Goal: Check status: Check status

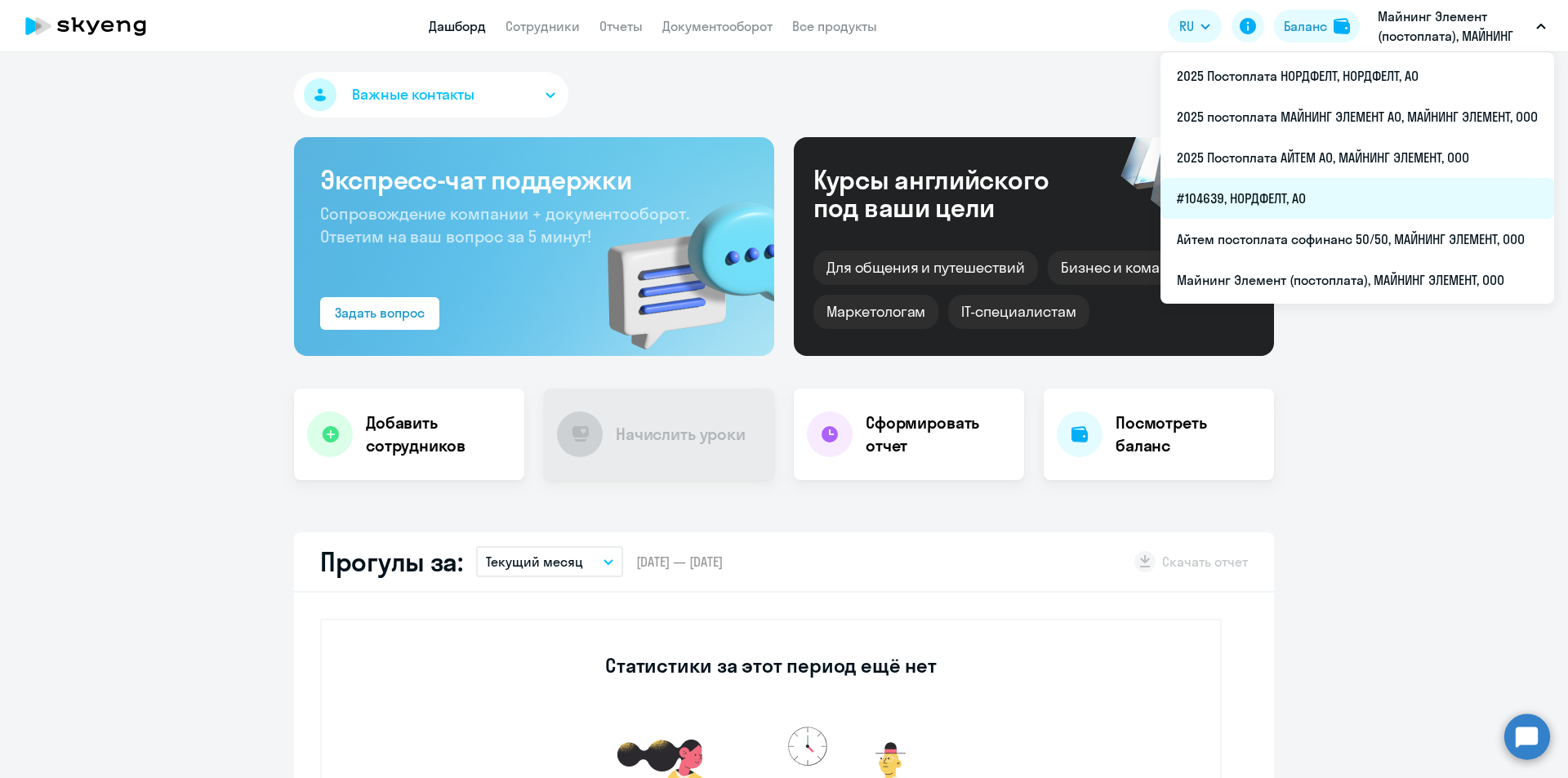
click at [1252, 188] on li "#104639, НОРДФЕЛТ, АО" at bounding box center [1357, 198] width 394 height 40
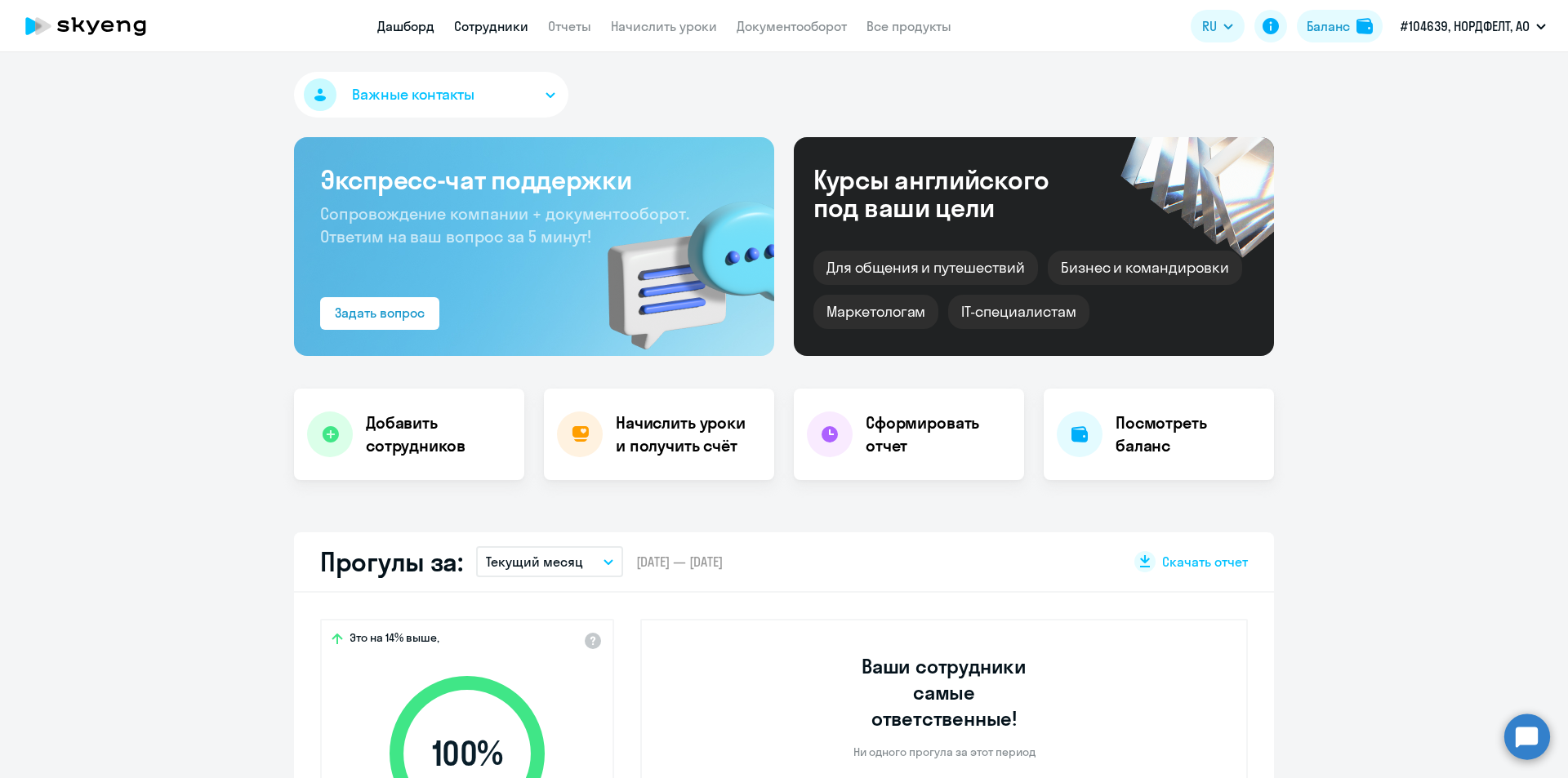
select select "30"
click at [505, 28] on link "Сотрудники" at bounding box center [491, 27] width 74 height 17
select select "30"
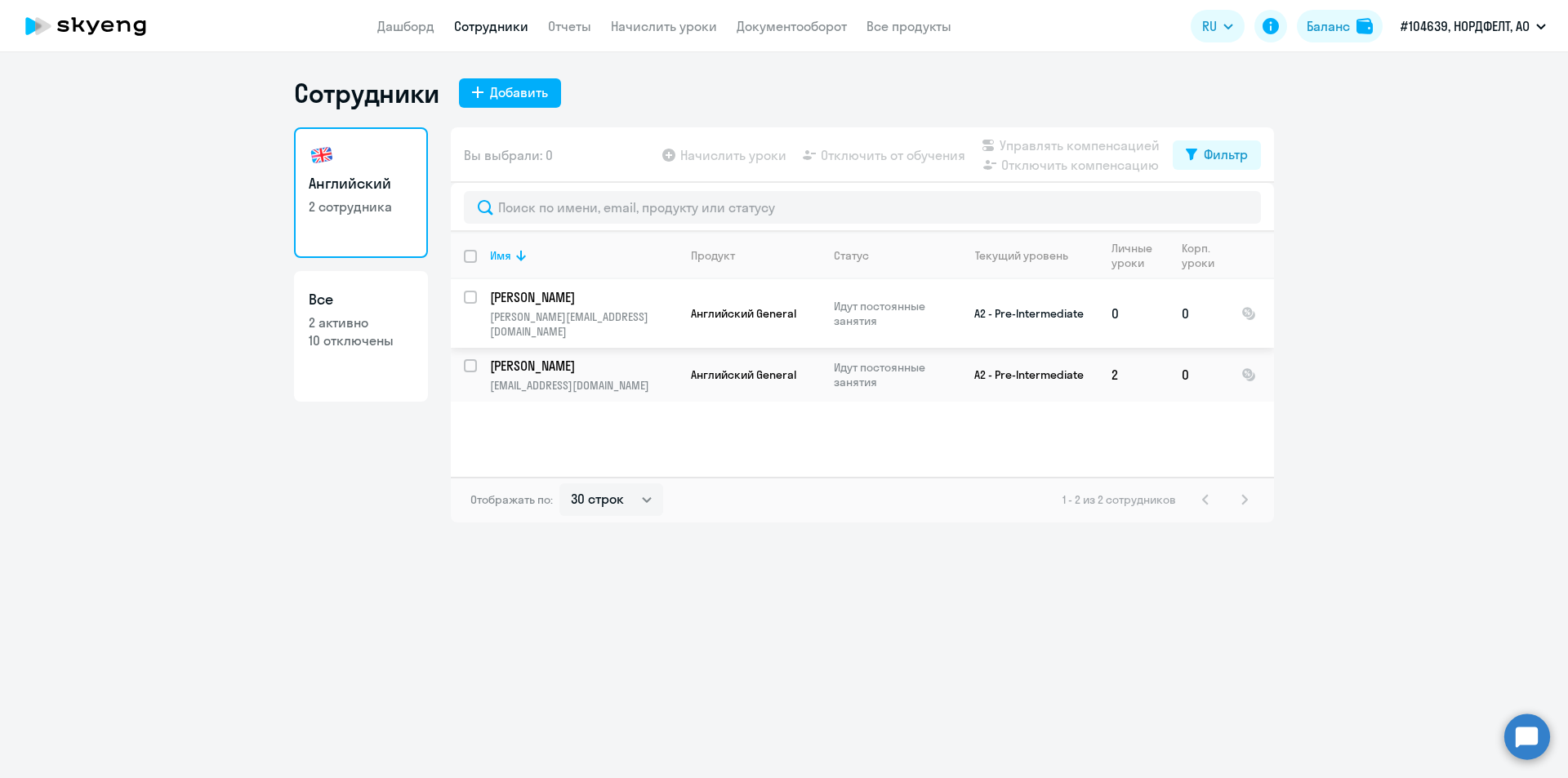
click at [592, 293] on p "[PERSON_NAME]" at bounding box center [582, 297] width 184 height 18
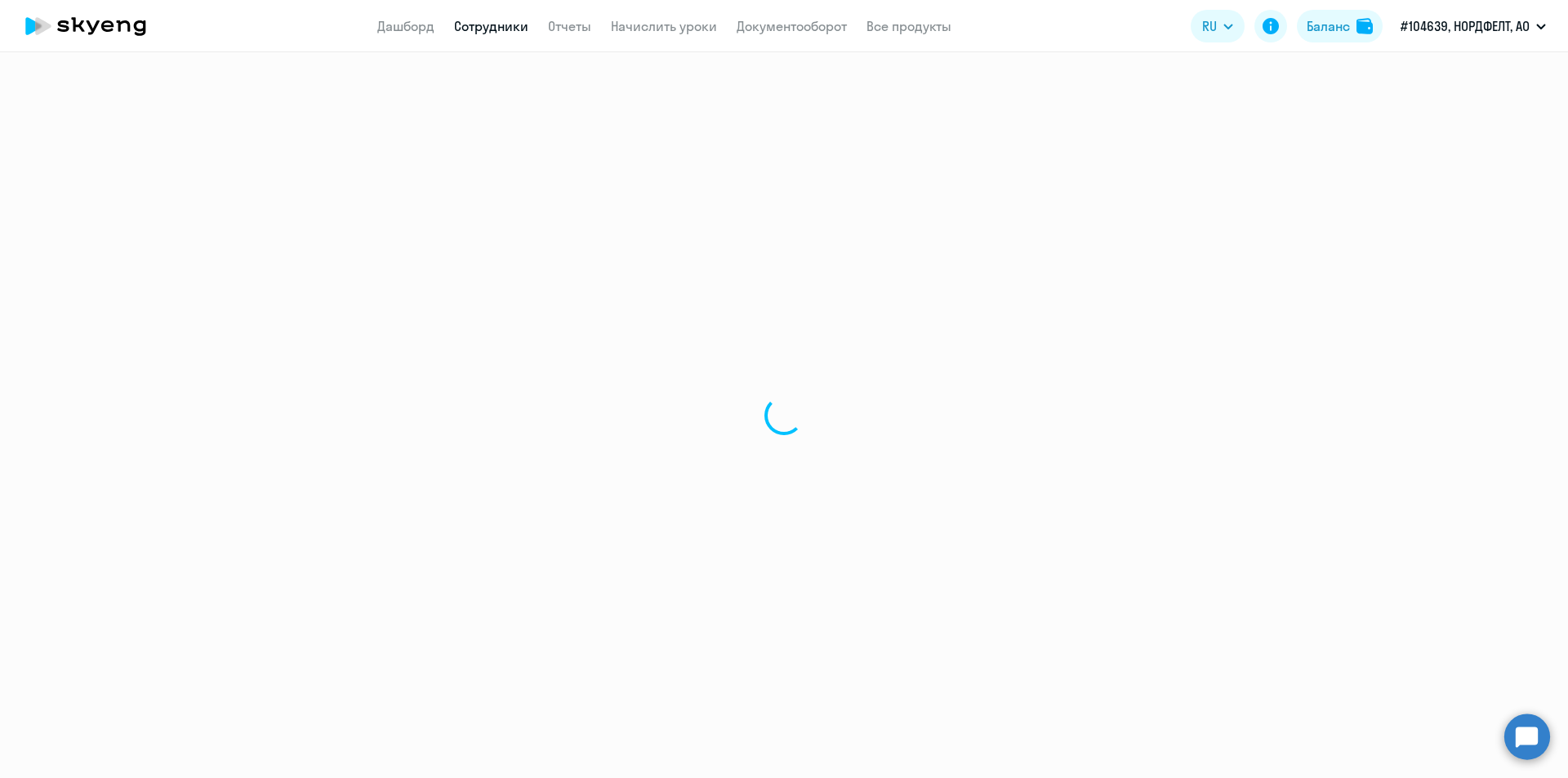
select select "english"
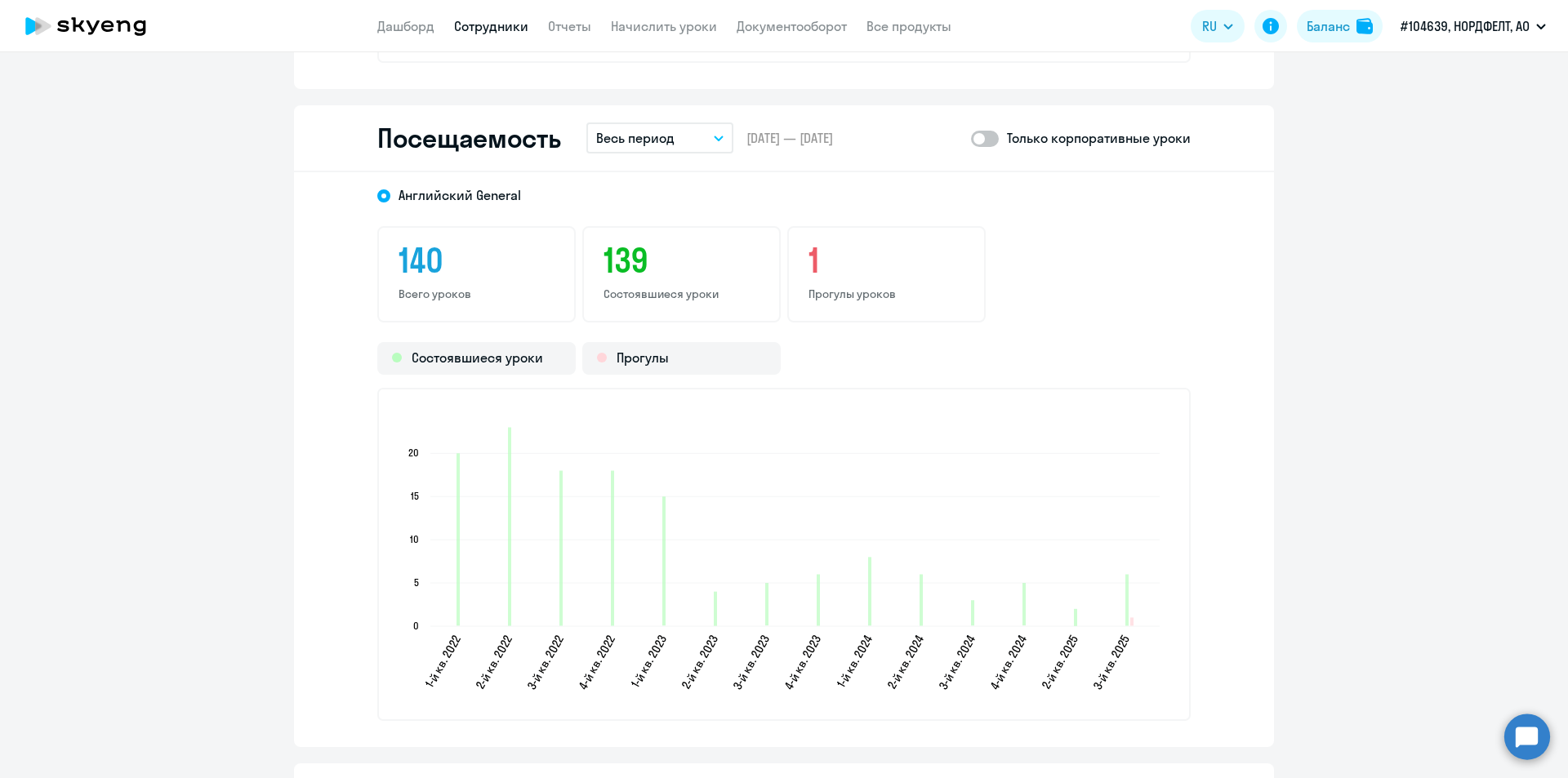
scroll to position [2123, 0]
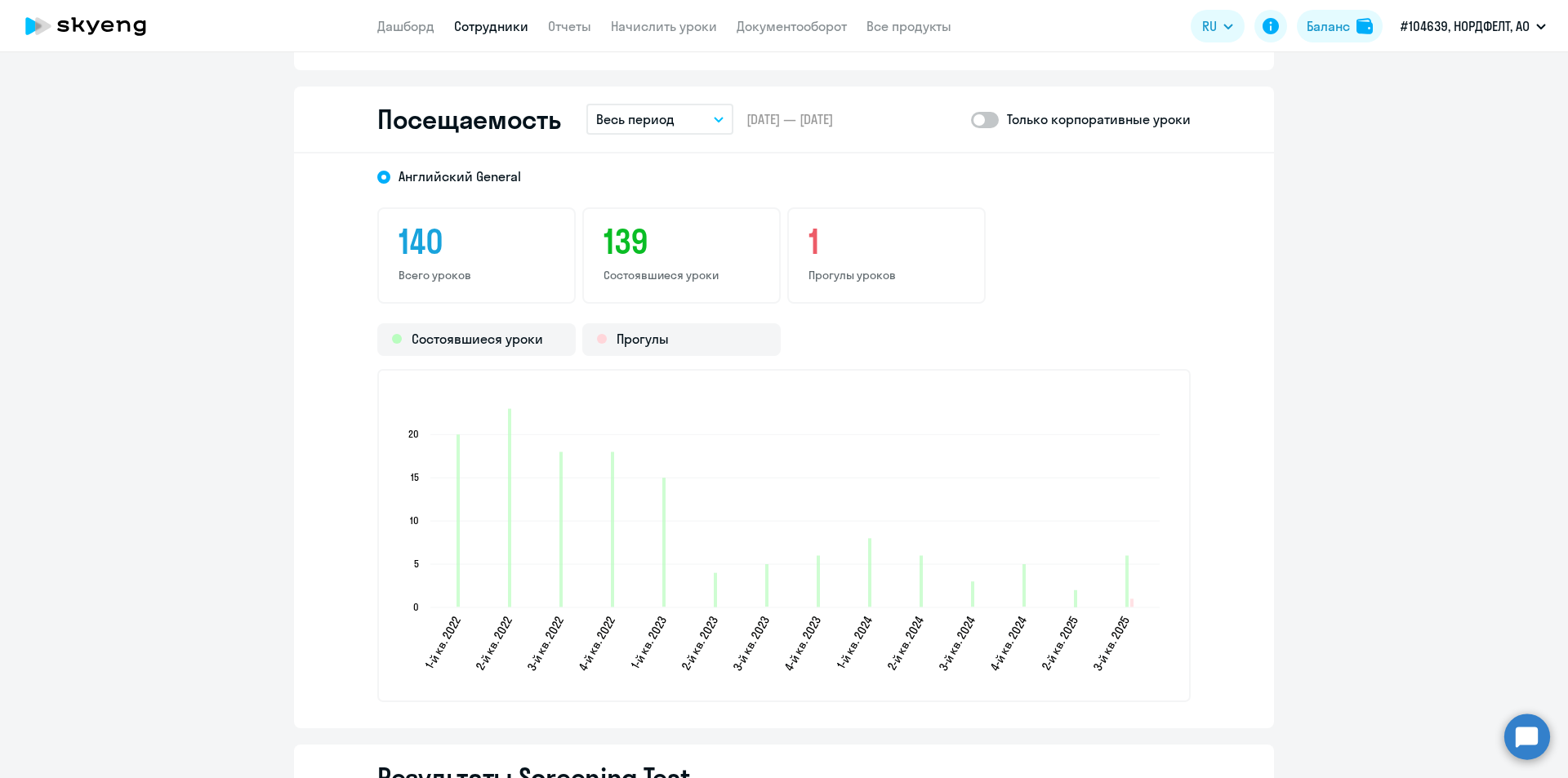
click at [664, 115] on p "Весь период" at bounding box center [635, 118] width 78 height 19
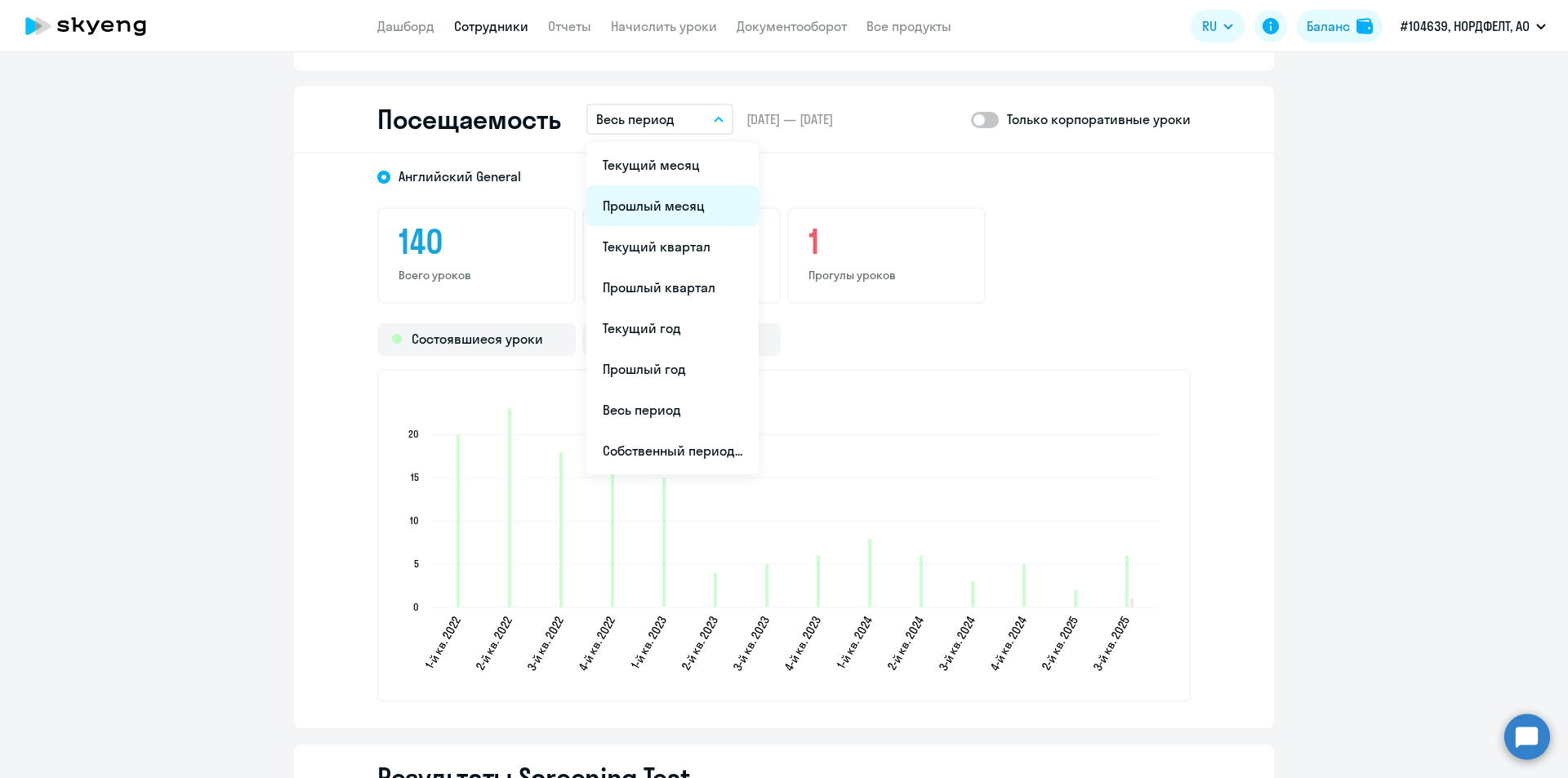
click at [680, 196] on li "Прошлый месяц" at bounding box center [673, 206] width 172 height 40
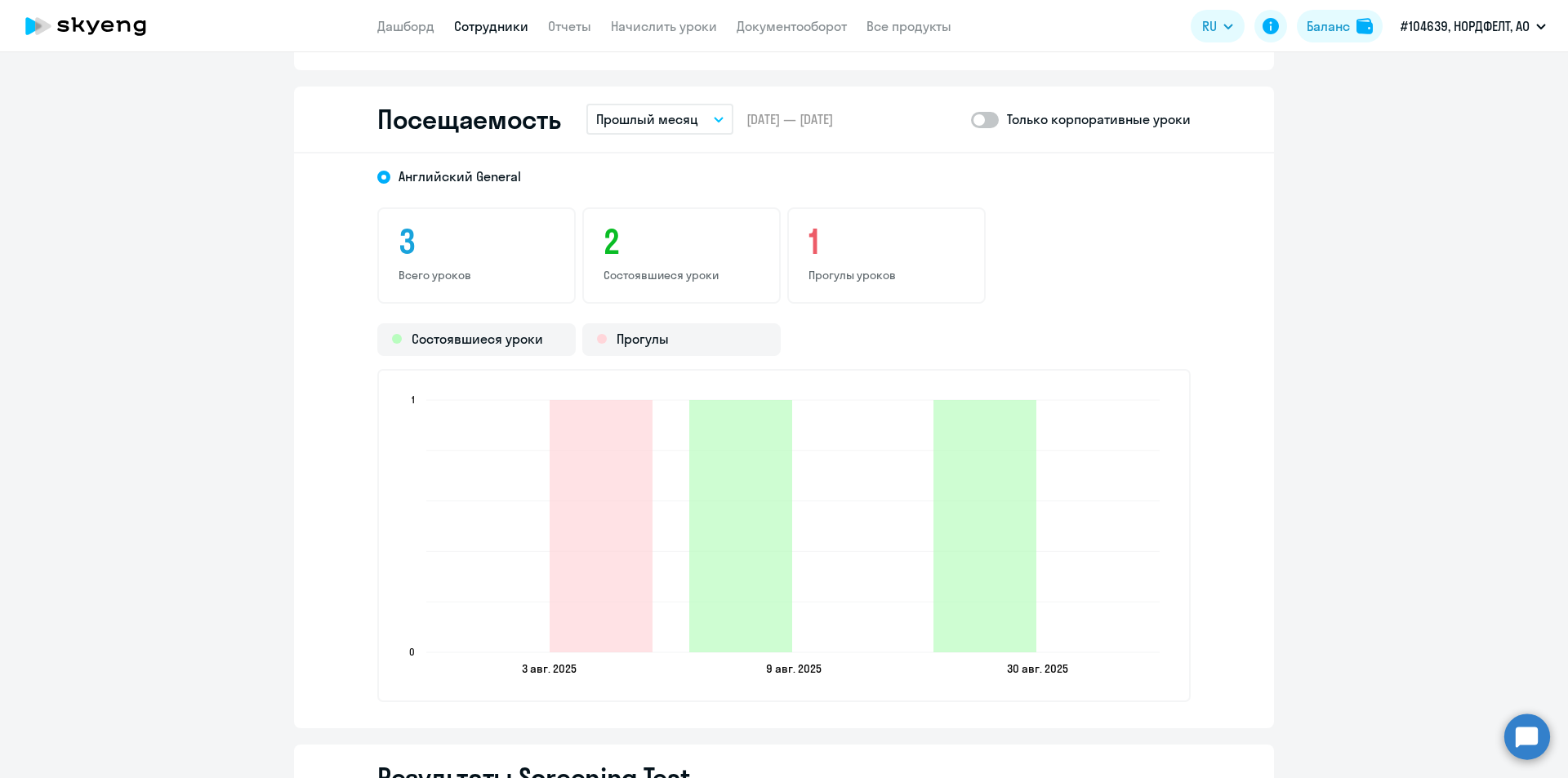
click at [983, 115] on span at bounding box center [984, 120] width 28 height 17
click at [971, 119] on input "checkbox" at bounding box center [970, 119] width 1 height 1
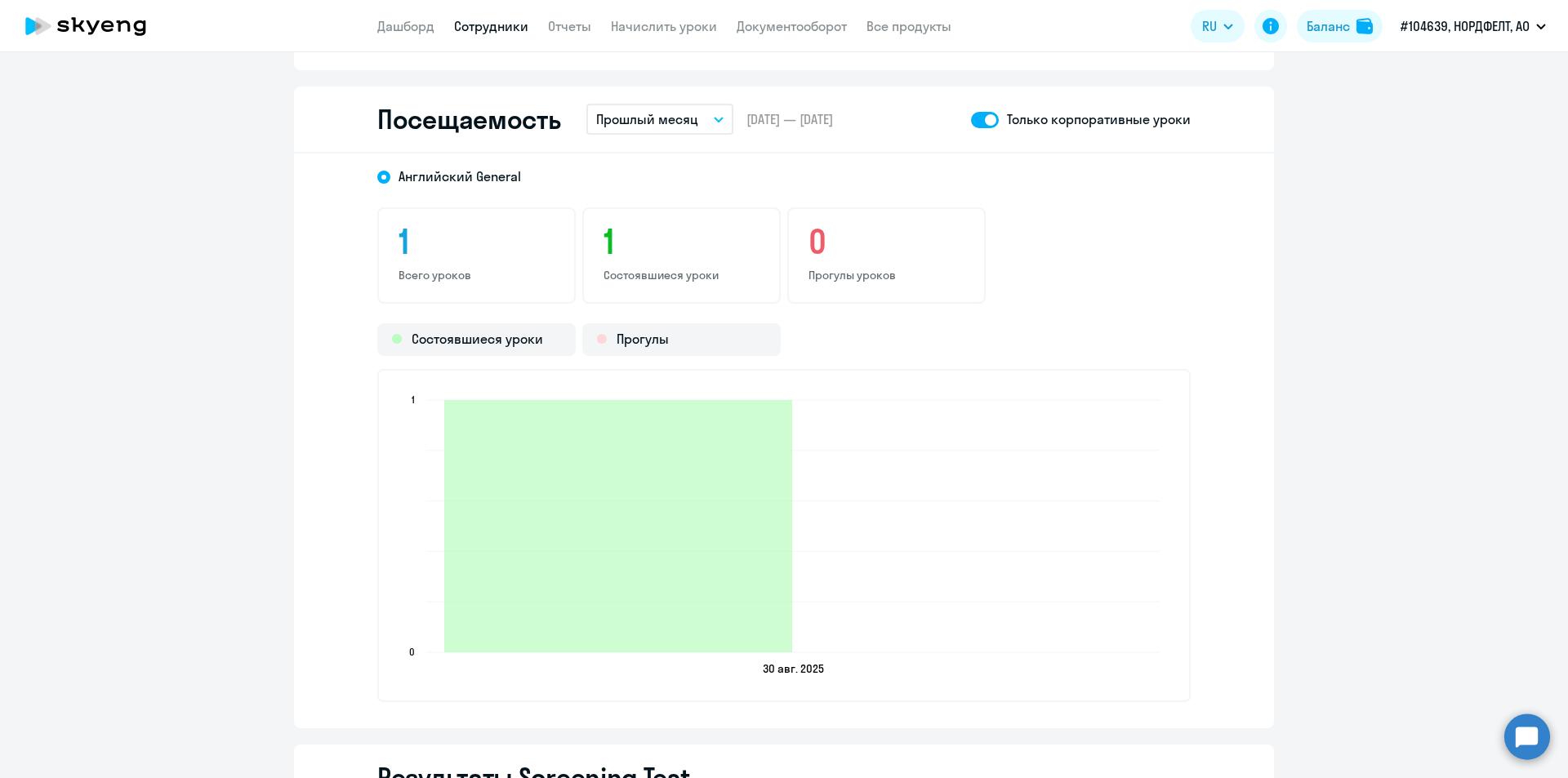
click at [975, 122] on span at bounding box center [984, 120] width 28 height 17
click at [971, 120] on input "checkbox" at bounding box center [970, 119] width 1 height 1
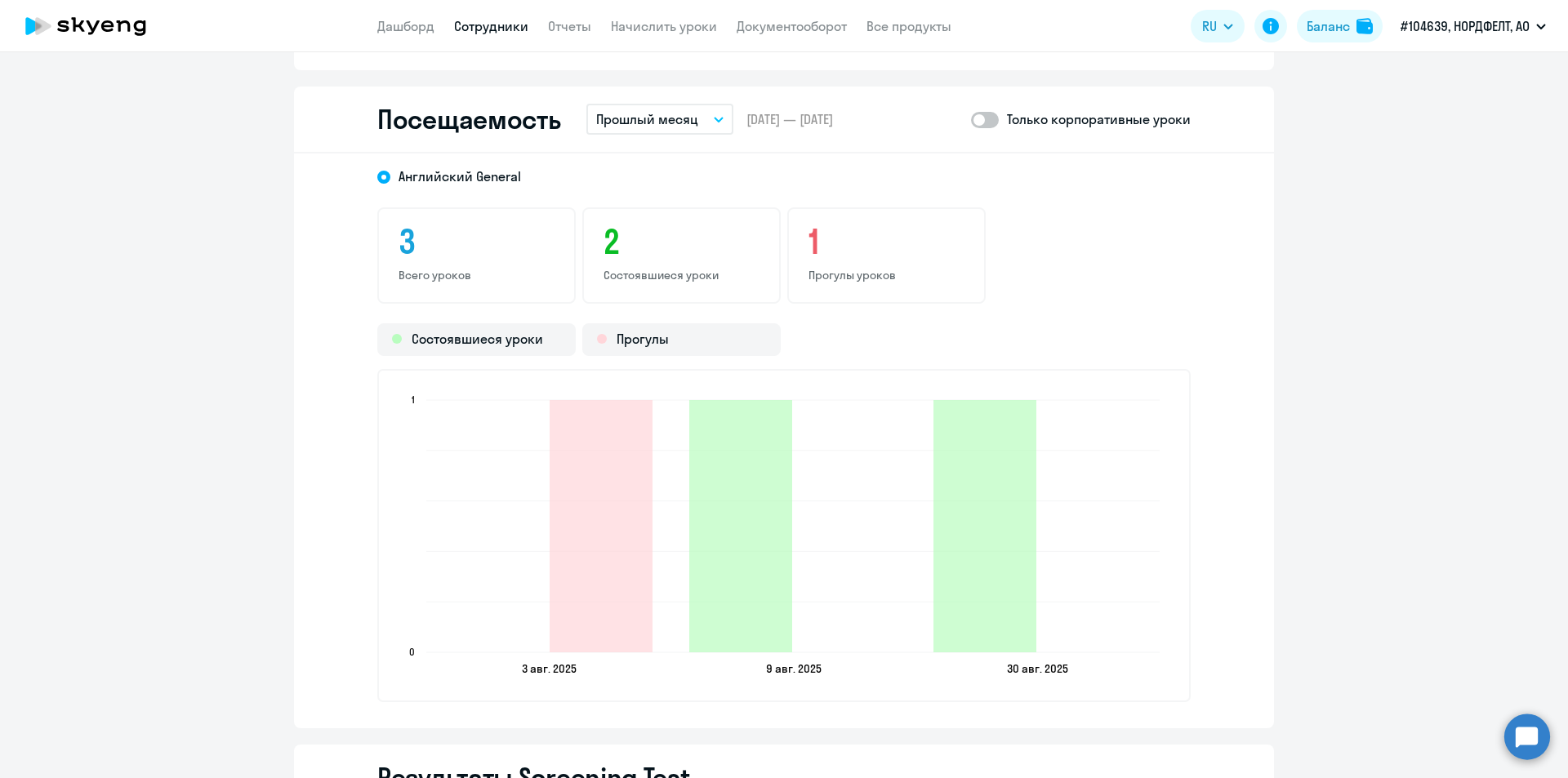
click at [990, 121] on span at bounding box center [984, 120] width 28 height 17
click at [971, 120] on input "checkbox" at bounding box center [970, 119] width 1 height 1
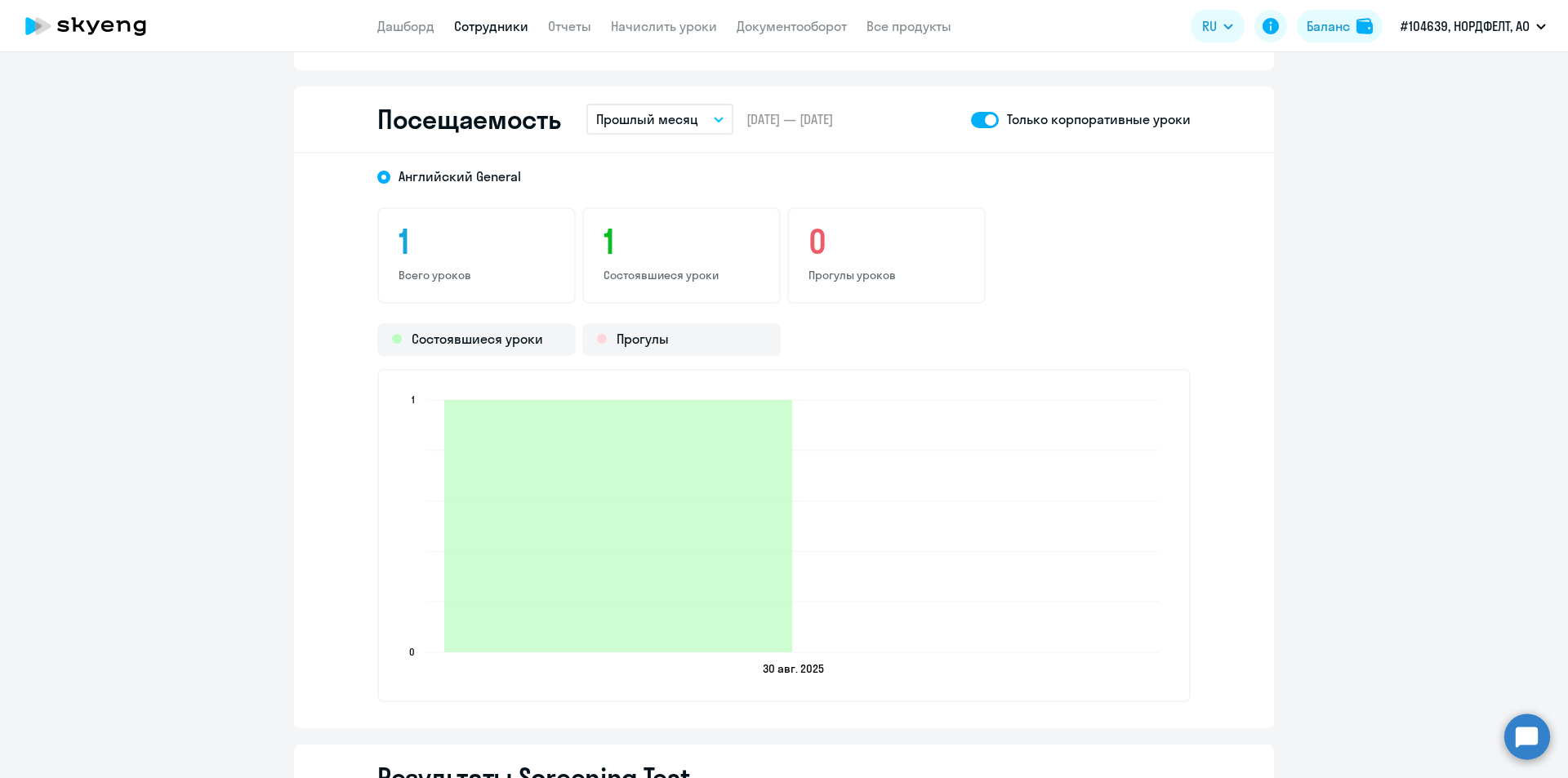
click at [975, 123] on span at bounding box center [984, 120] width 28 height 17
click at [971, 120] on input "checkbox" at bounding box center [970, 119] width 1 height 1
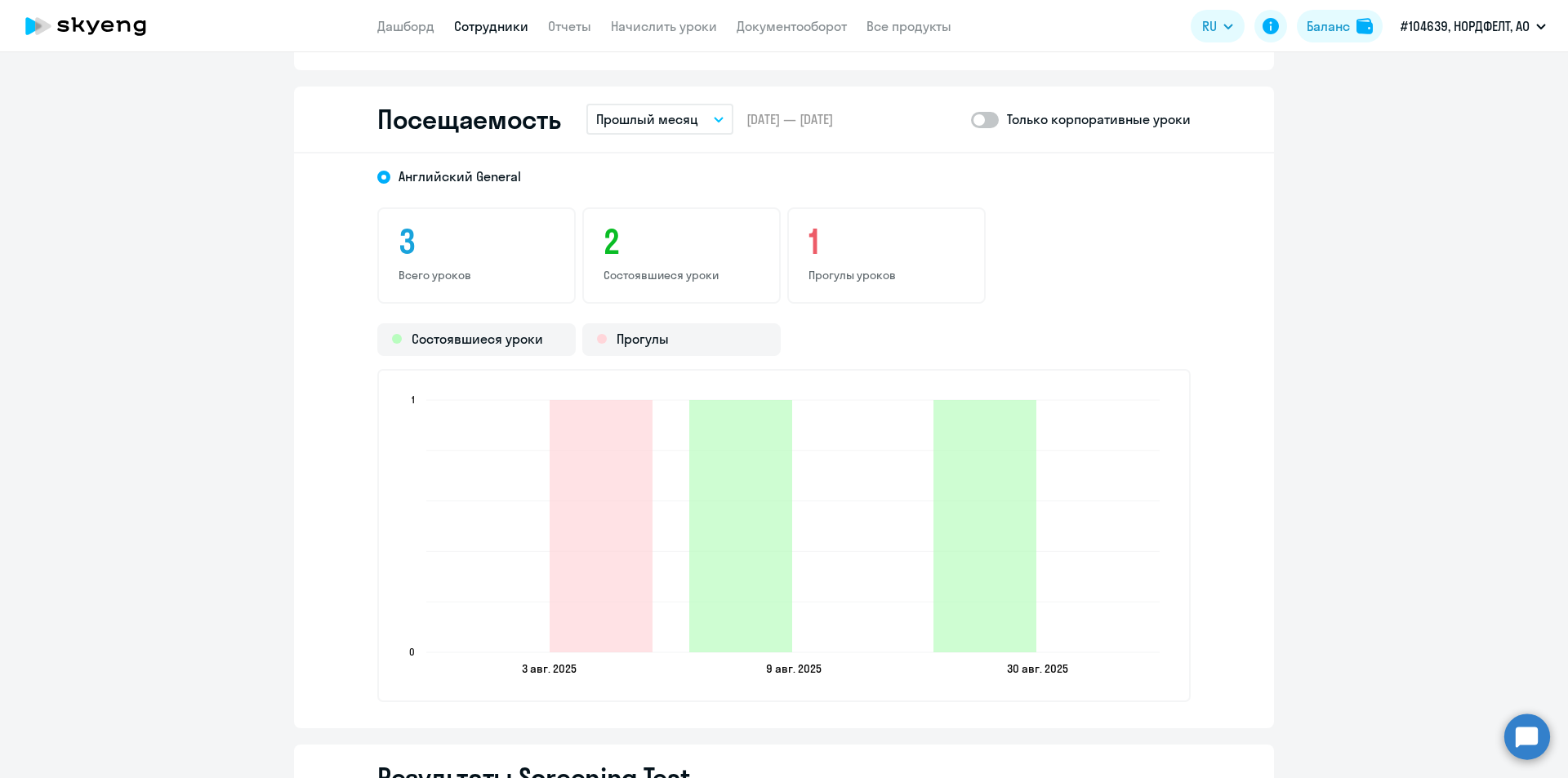
click at [983, 125] on span at bounding box center [984, 120] width 28 height 17
click at [971, 120] on input "checkbox" at bounding box center [970, 119] width 1 height 1
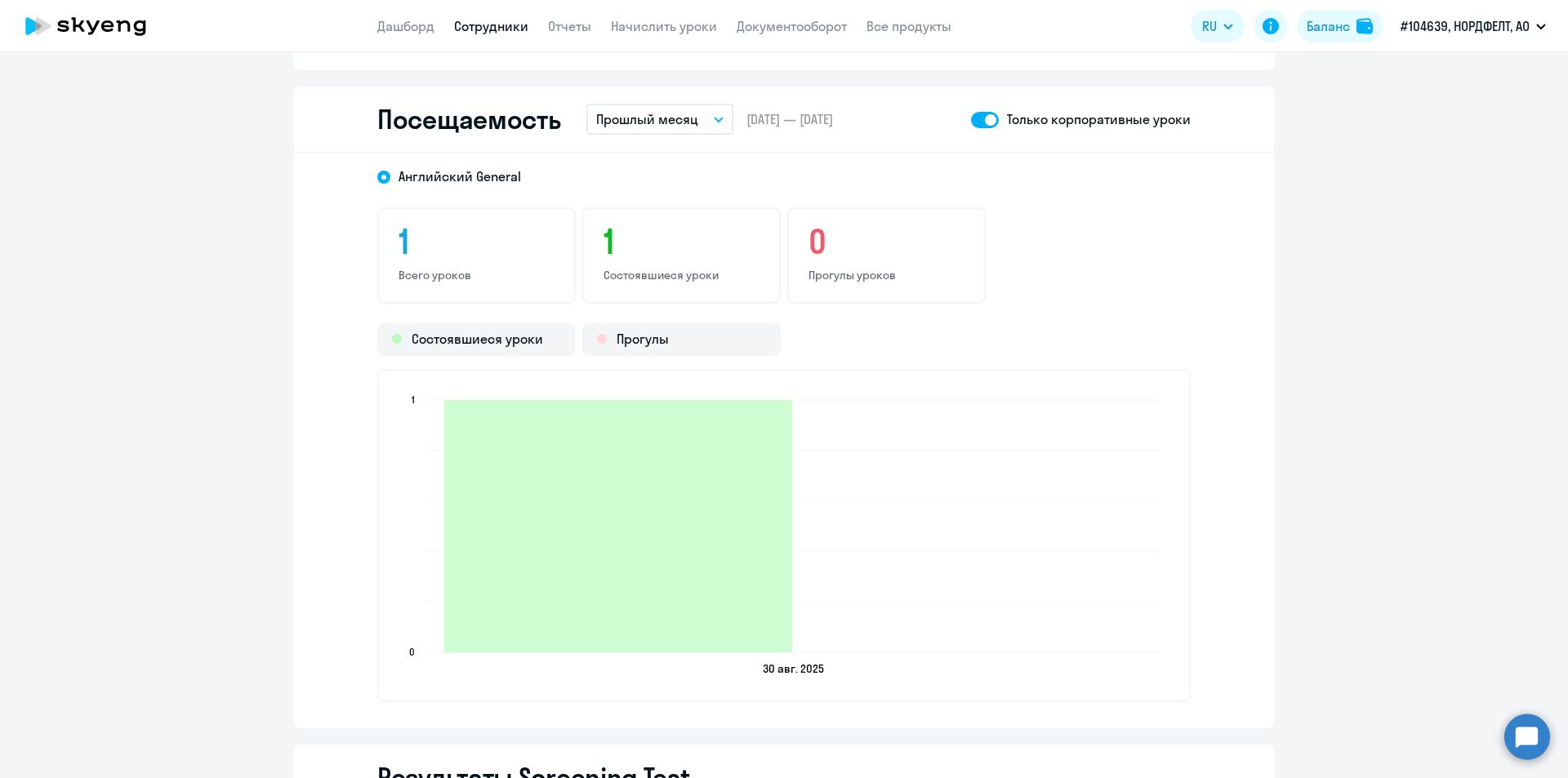
click at [974, 121] on span at bounding box center [984, 120] width 28 height 17
click at [971, 120] on input "checkbox" at bounding box center [970, 119] width 1 height 1
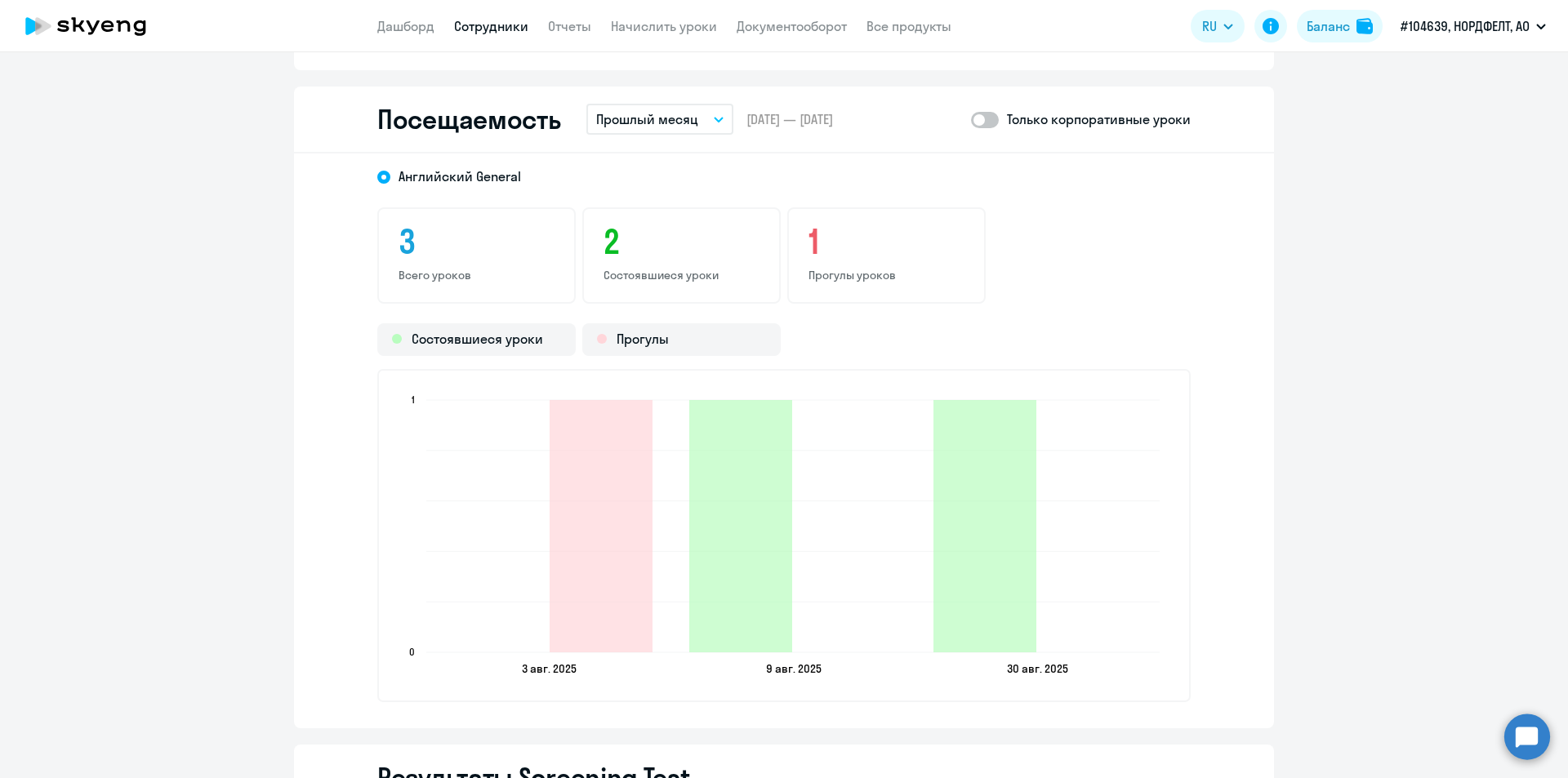
click at [989, 112] on span at bounding box center [984, 120] width 28 height 17
click at [971, 119] on input "checkbox" at bounding box center [970, 119] width 1 height 1
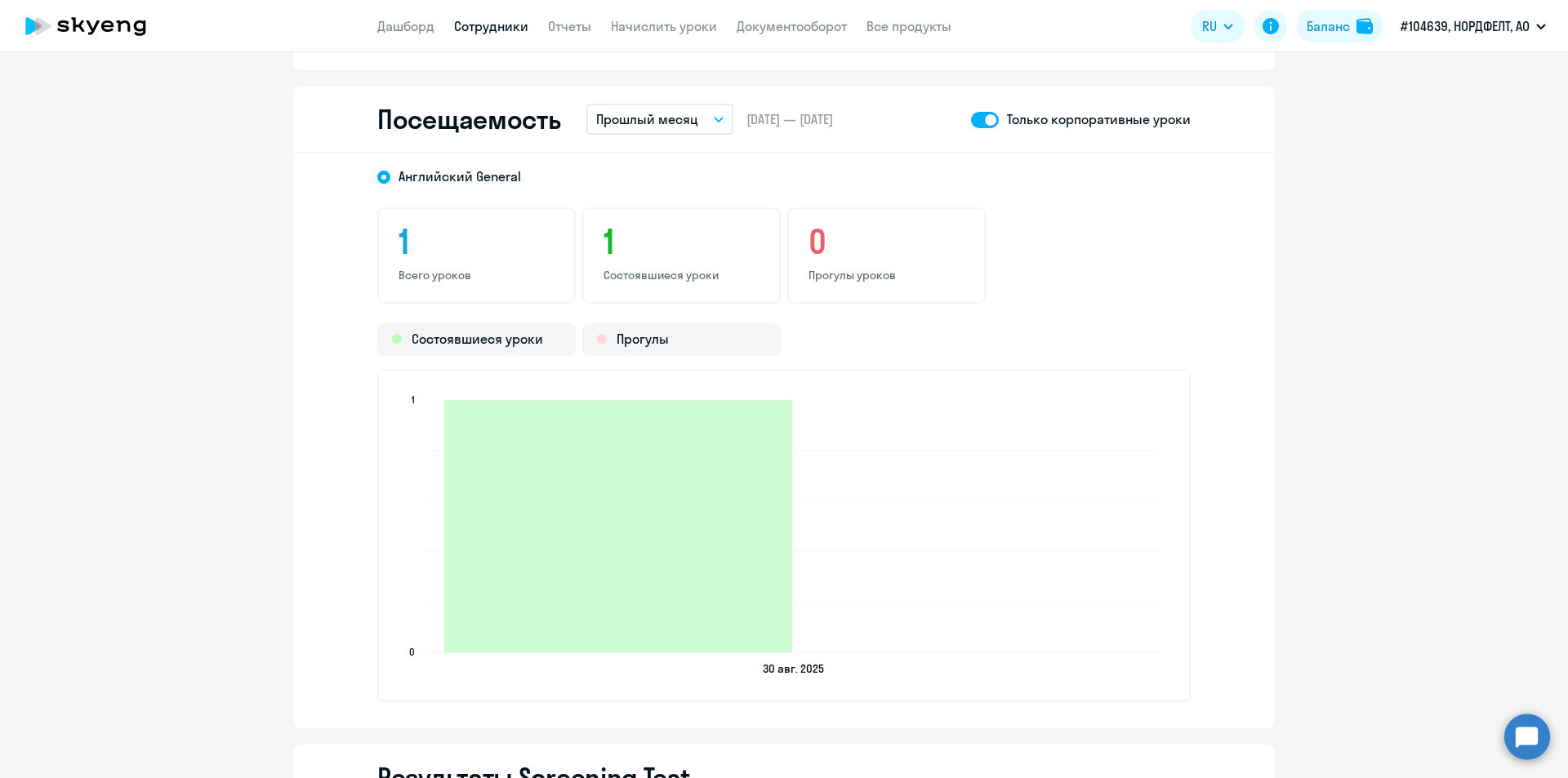
click at [988, 122] on span at bounding box center [984, 120] width 28 height 17
click at [971, 120] on input "checkbox" at bounding box center [970, 119] width 1 height 1
checkbox input "false"
